Goal: Task Accomplishment & Management: Use online tool/utility

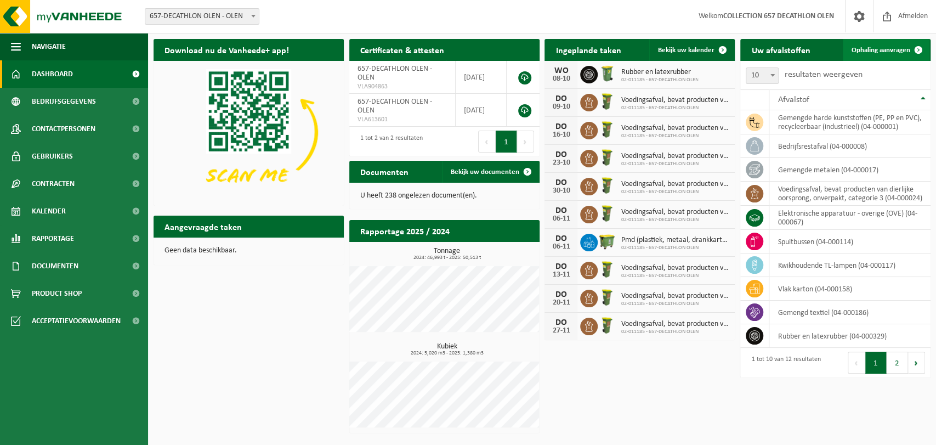
click at [871, 47] on span "Ophaling aanvragen" at bounding box center [880, 50] width 59 height 7
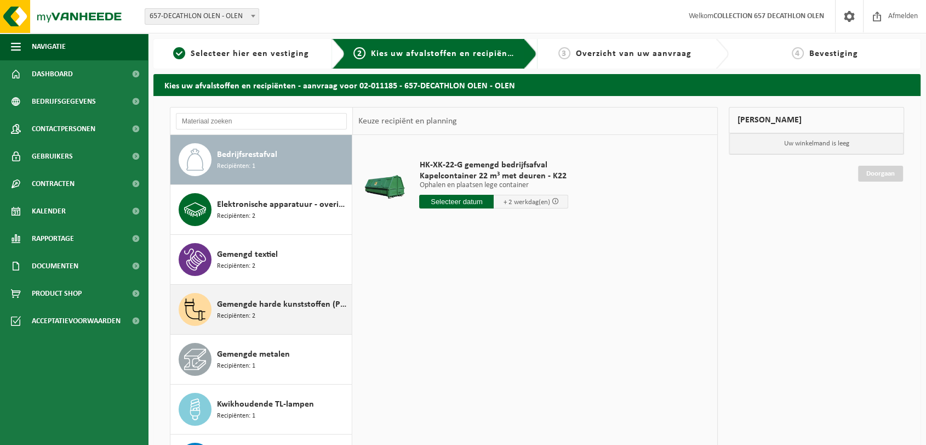
click at [255, 314] on div "Gemengde harde kunststoffen (PE, PP en PVC), recycleerbaar (industrieel) Recipi…" at bounding box center [283, 309] width 132 height 33
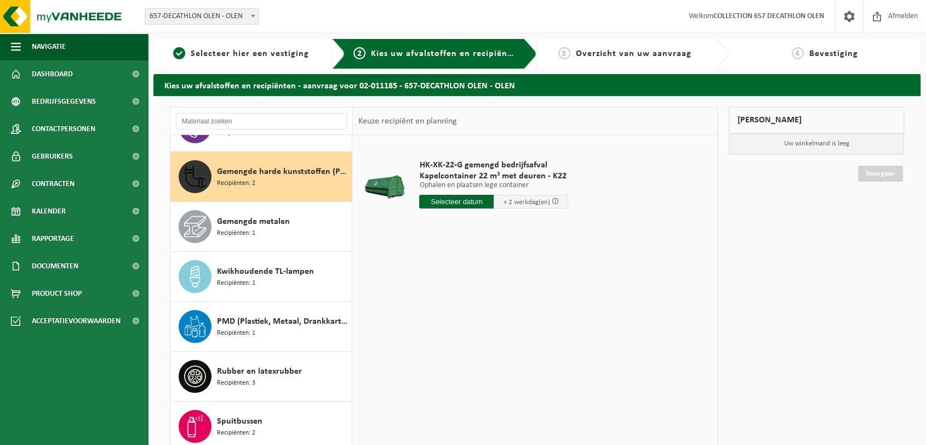
scroll to position [149, 0]
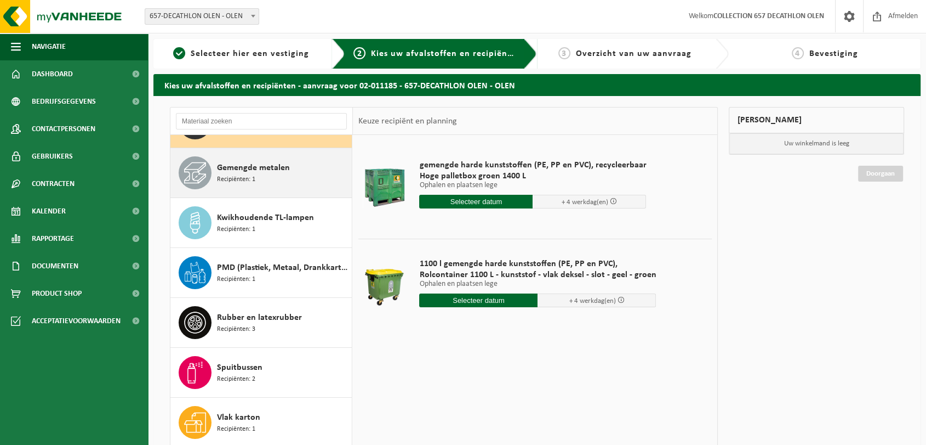
click at [228, 170] on span "Gemengde metalen" at bounding box center [253, 167] width 73 height 13
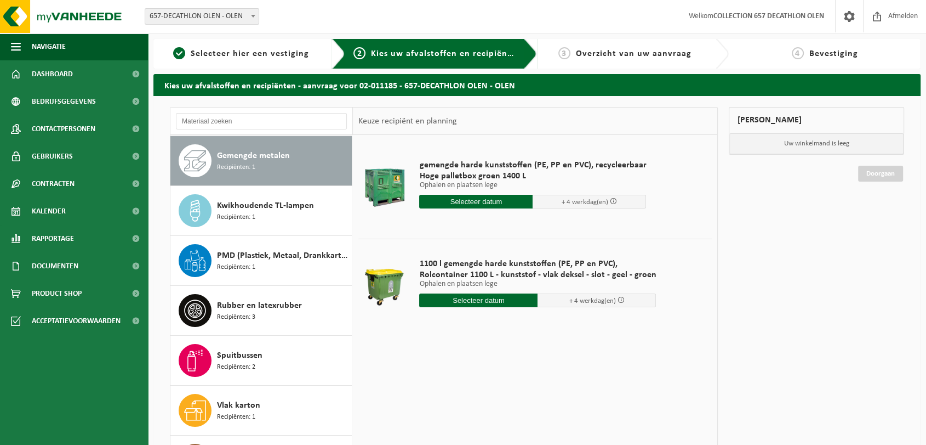
scroll to position [199, 0]
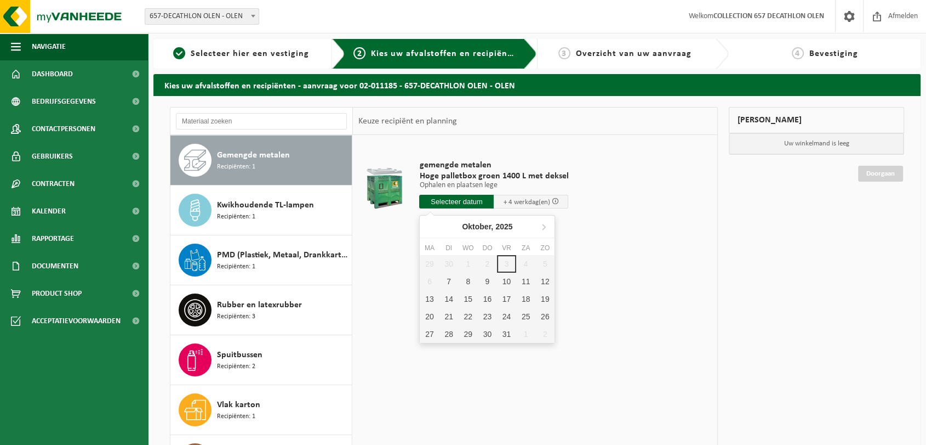
click at [464, 200] on input "text" at bounding box center [456, 202] width 75 height 14
click at [452, 282] on div "7" at bounding box center [449, 281] width 19 height 18
type input "Van [DATE]"
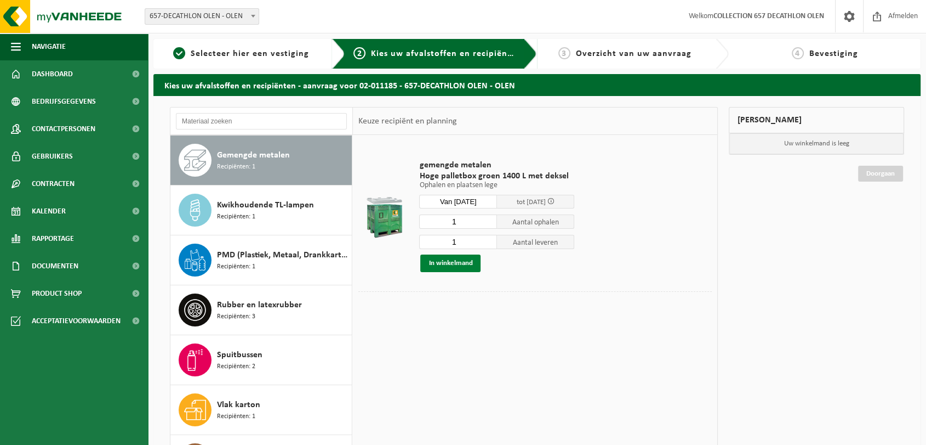
click at [449, 261] on button "In winkelmand" at bounding box center [450, 263] width 60 height 18
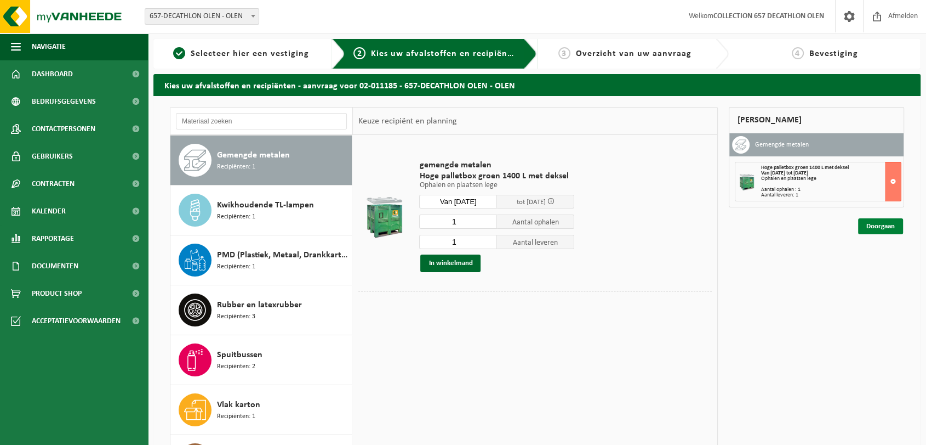
click at [884, 227] on link "Doorgaan" at bounding box center [880, 226] width 45 height 16
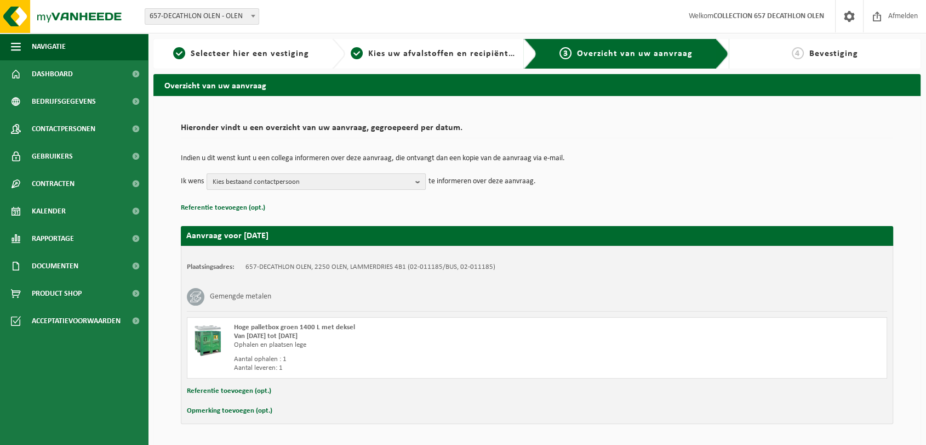
click at [401, 178] on span "Kies bestaand contactpersoon" at bounding box center [312, 182] width 198 height 16
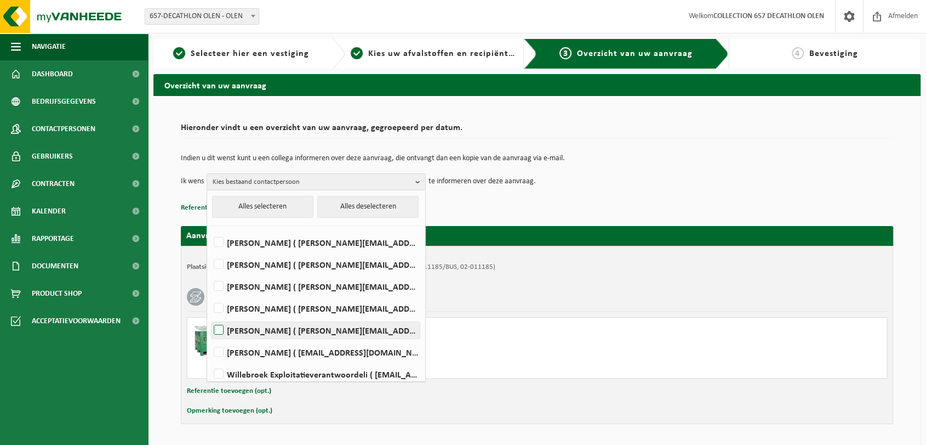
scroll to position [158, 0]
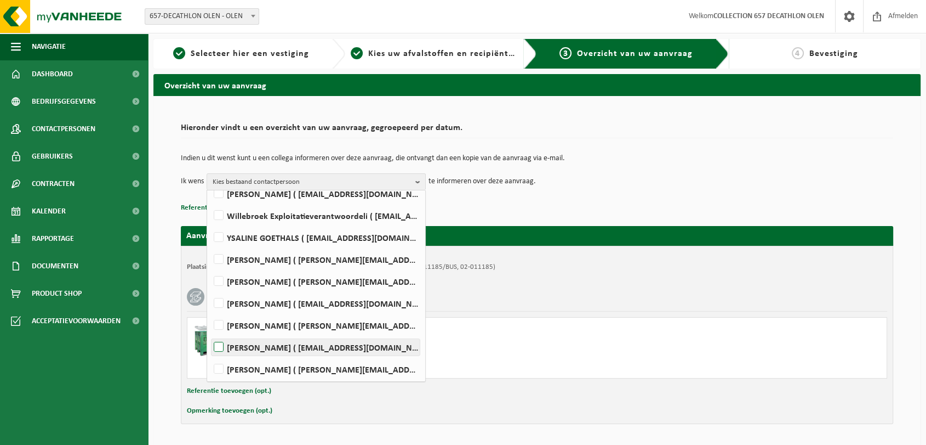
click at [246, 348] on label "korneel sels ( korneel.sels@decathlon.com )" at bounding box center [316, 347] width 208 height 16
click at [210, 333] on input "korneel sels ( korneel.sels@decathlon.com )" at bounding box center [209, 333] width 1 height 1
checkbox input "true"
click at [536, 298] on div "Gemengde metalen" at bounding box center [537, 296] width 701 height 29
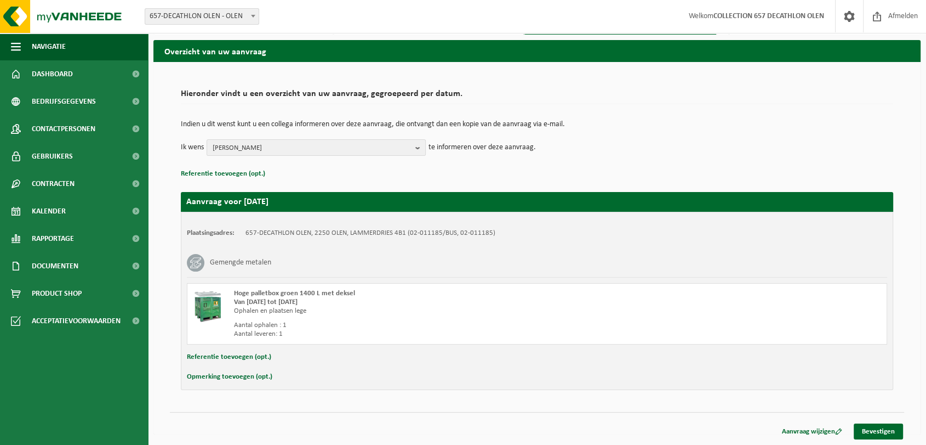
scroll to position [0, 0]
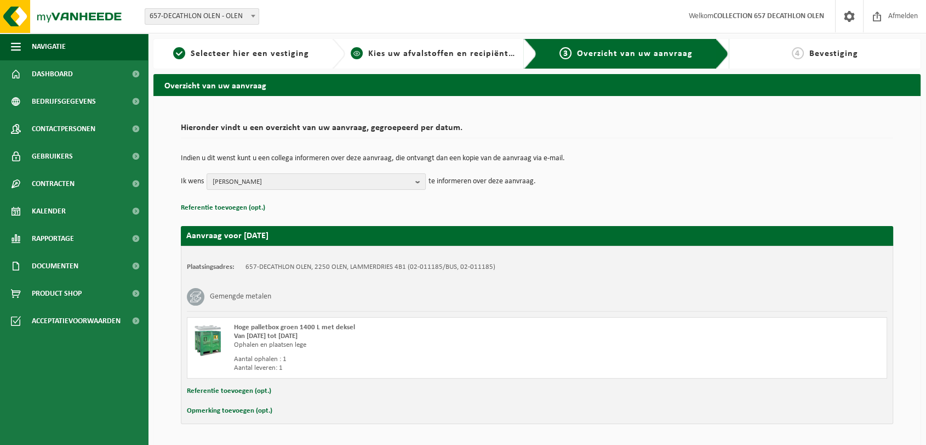
click at [496, 49] on span "Kies uw afvalstoffen en recipiënten" at bounding box center [443, 53] width 151 height 9
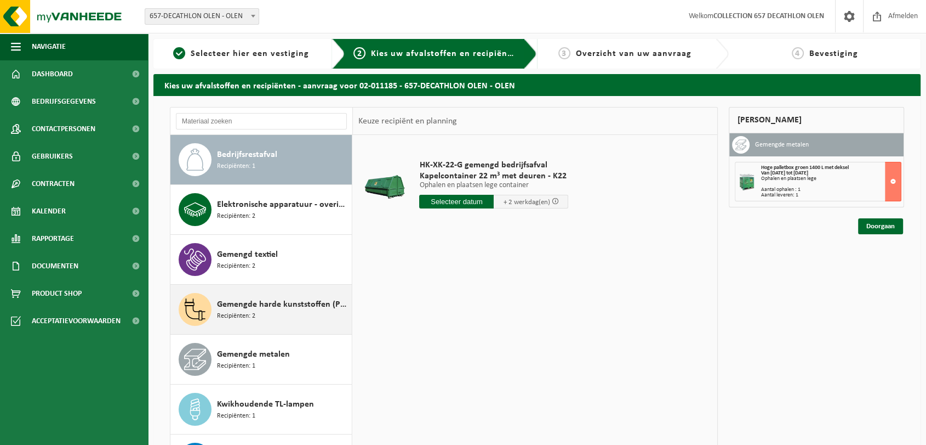
click at [263, 305] on span "Gemengde harde kunststoffen (PE, PP en PVC), recycleerbaar (industrieel)" at bounding box center [283, 304] width 132 height 13
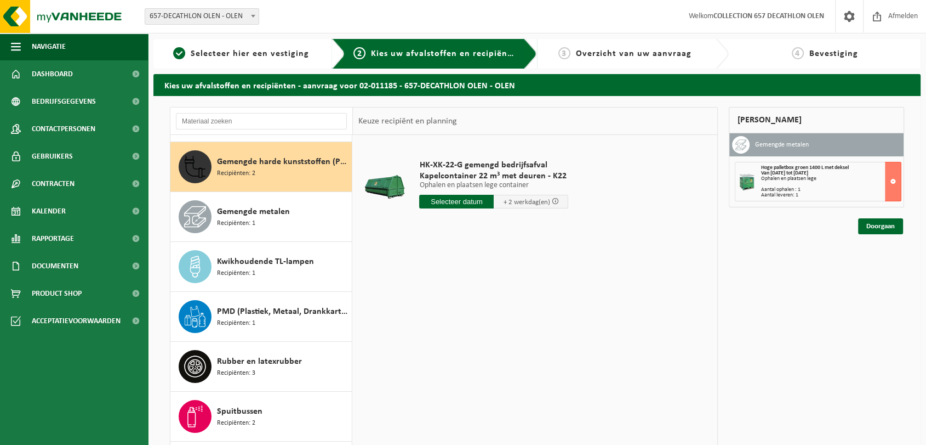
scroll to position [149, 0]
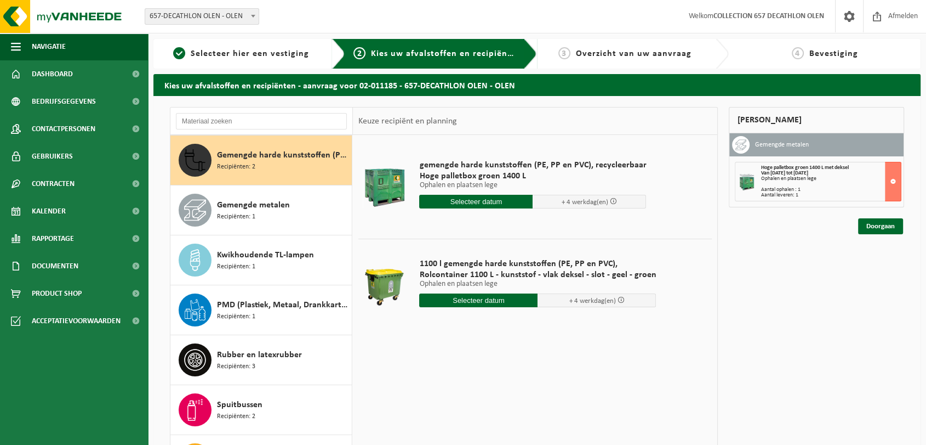
click at [490, 303] on input "text" at bounding box center [478, 300] width 118 height 14
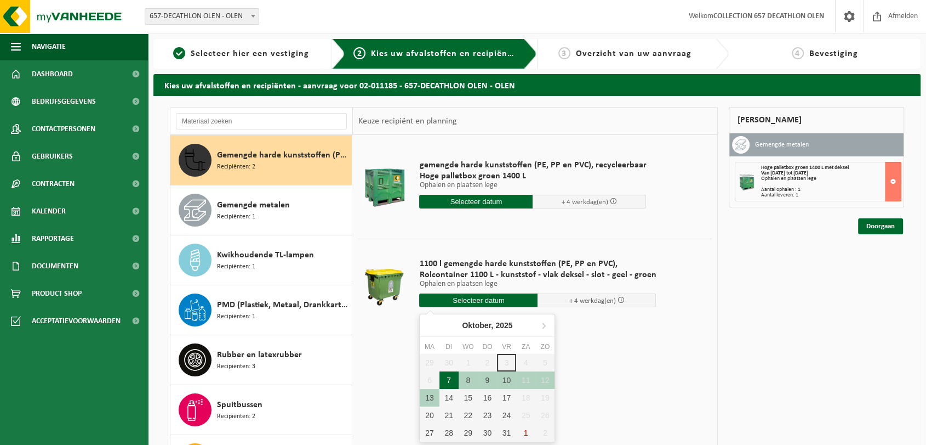
click at [443, 380] on div "7" at bounding box center [449, 380] width 19 height 18
type input "Van 2025-10-07"
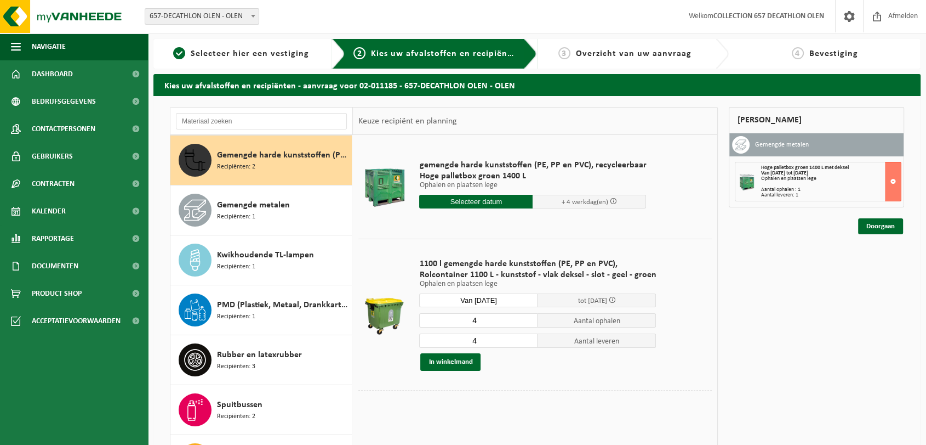
click at [483, 317] on input "4" at bounding box center [478, 320] width 118 height 14
click at [525, 321] on input "3" at bounding box center [478, 320] width 118 height 14
click at [525, 321] on input "2" at bounding box center [478, 320] width 118 height 14
click at [525, 321] on input "1" at bounding box center [478, 320] width 118 height 14
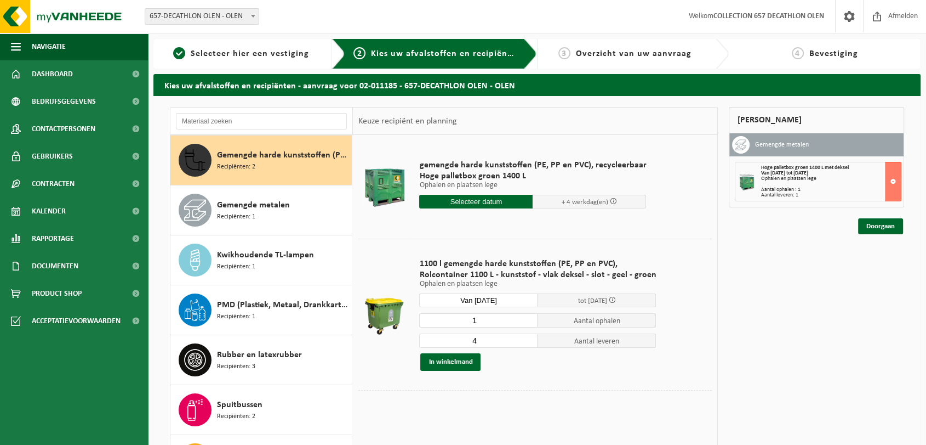
click at [518, 343] on input "4" at bounding box center [478, 340] width 118 height 14
click at [520, 321] on input "1" at bounding box center [478, 320] width 118 height 14
click at [525, 318] on input "2" at bounding box center [478, 320] width 118 height 14
click at [525, 318] on input "3" at bounding box center [478, 320] width 118 height 14
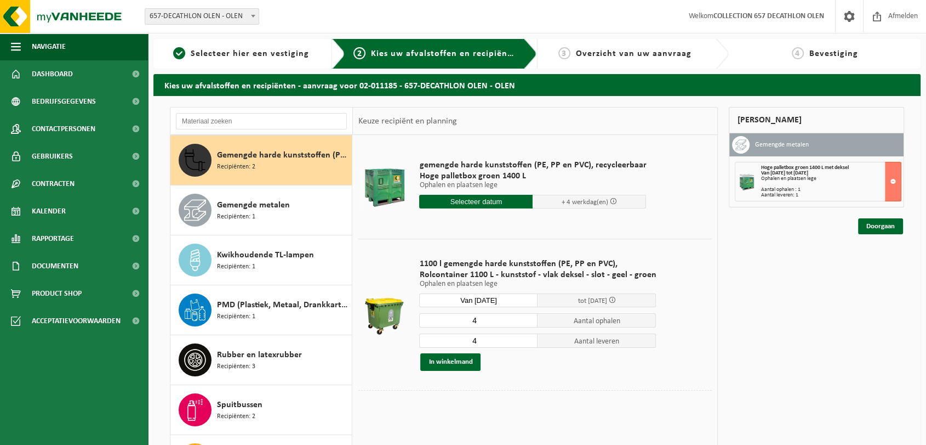
click at [525, 318] on input "4" at bounding box center [478, 320] width 118 height 14
click at [526, 322] on input "3" at bounding box center [478, 320] width 118 height 14
click at [526, 322] on input "2" at bounding box center [478, 320] width 118 height 14
type input "3"
click at [526, 316] on input "3" at bounding box center [478, 320] width 118 height 14
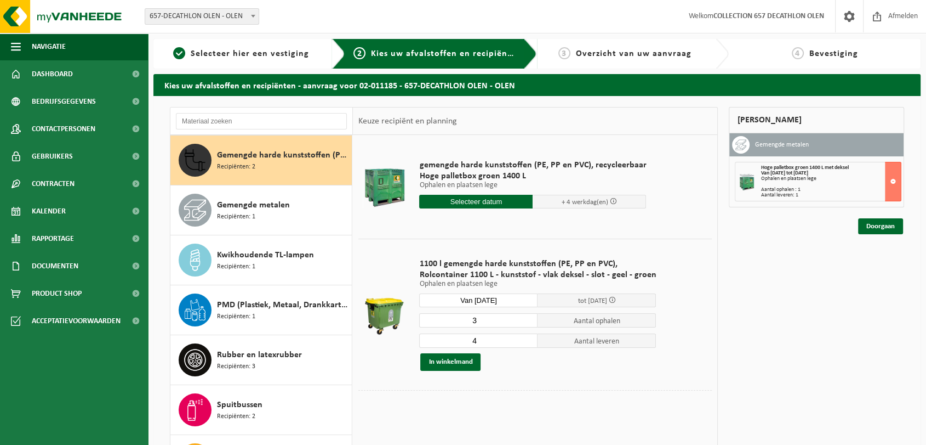
click at [525, 333] on input "4" at bounding box center [478, 340] width 118 height 14
click at [527, 342] on input "3" at bounding box center [478, 340] width 118 height 14
click at [525, 346] on input "3" at bounding box center [478, 340] width 118 height 14
type input "2"
click at [525, 344] on input "2" at bounding box center [478, 340] width 118 height 14
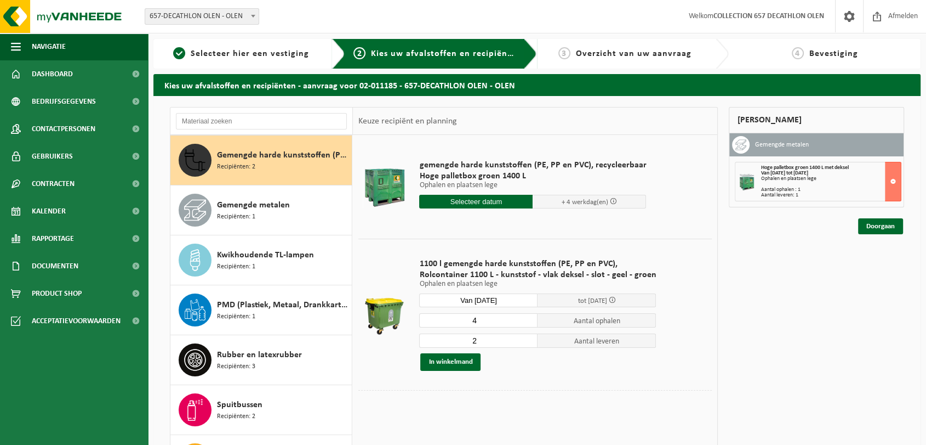
click at [525, 316] on input "4" at bounding box center [478, 320] width 118 height 14
click at [525, 326] on input "4" at bounding box center [478, 320] width 118 height 14
click at [525, 323] on input "3" at bounding box center [478, 320] width 118 height 14
type input "2"
click at [525, 323] on input "2" at bounding box center [478, 320] width 118 height 14
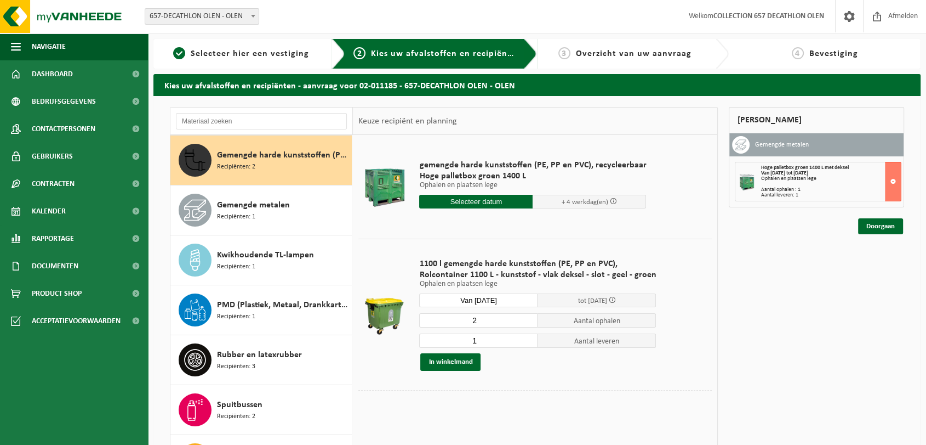
type input "1"
click at [526, 343] on input "1" at bounding box center [478, 340] width 118 height 14
click at [454, 358] on button "In winkelmand" at bounding box center [450, 362] width 60 height 18
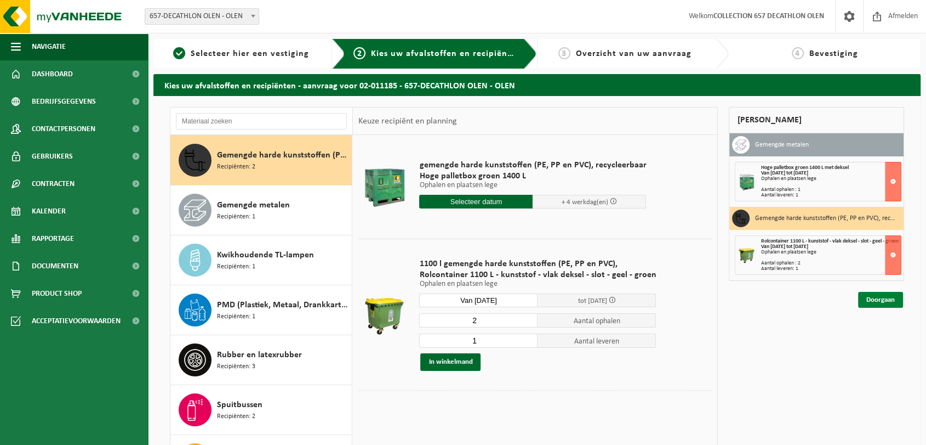
click at [874, 305] on link "Doorgaan" at bounding box center [880, 300] width 45 height 16
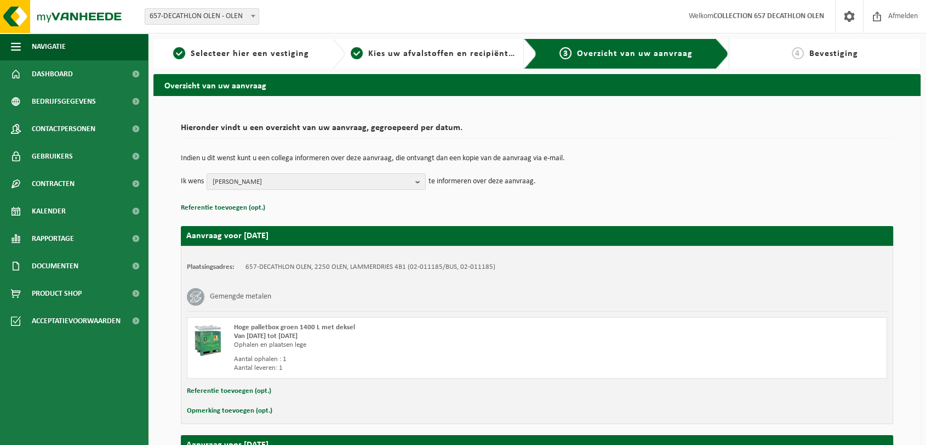
scroll to position [242, 0]
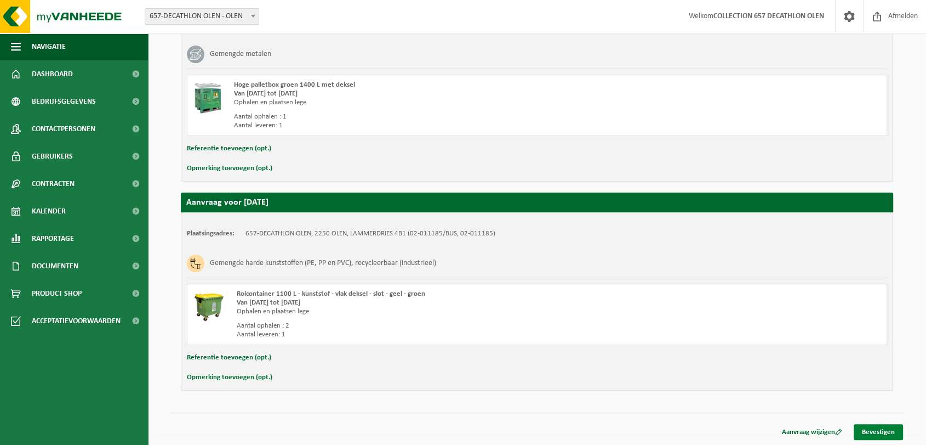
click at [871, 431] on link "Bevestigen" at bounding box center [878, 432] width 49 height 16
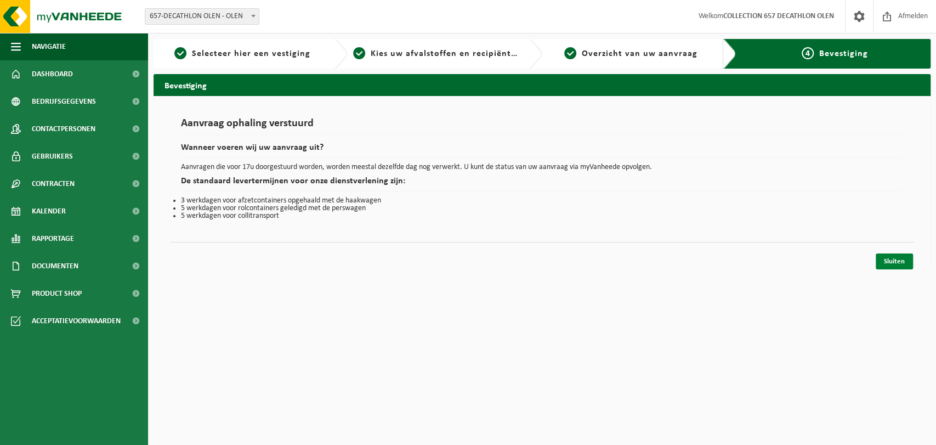
click at [889, 261] on link "Sluiten" at bounding box center [893, 261] width 37 height 16
